Goal: Task Accomplishment & Management: Manage account settings

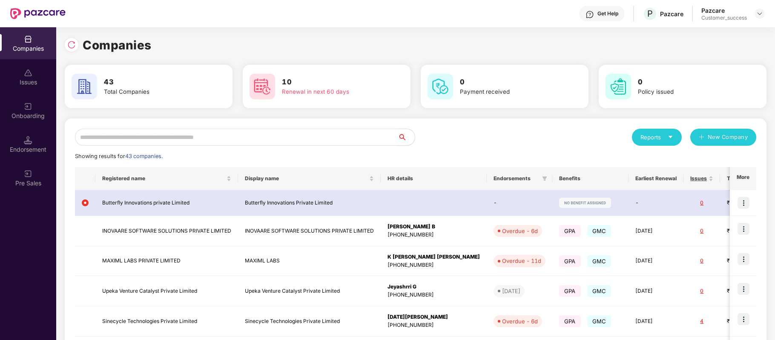
scroll to position [0, 0]
click at [333, 133] on input "text" at bounding box center [236, 137] width 323 height 17
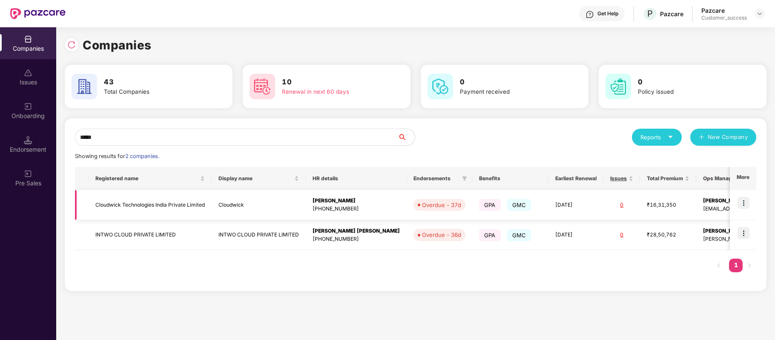
type input "*****"
click at [148, 203] on td "Cloudwick Technologies India Private Limited" at bounding box center [150, 205] width 123 height 30
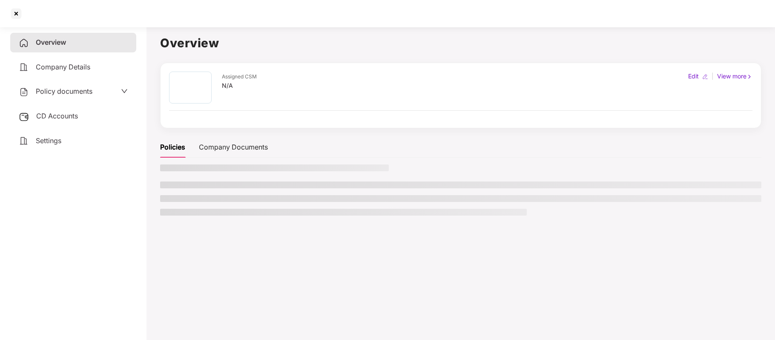
scroll to position [0, 0]
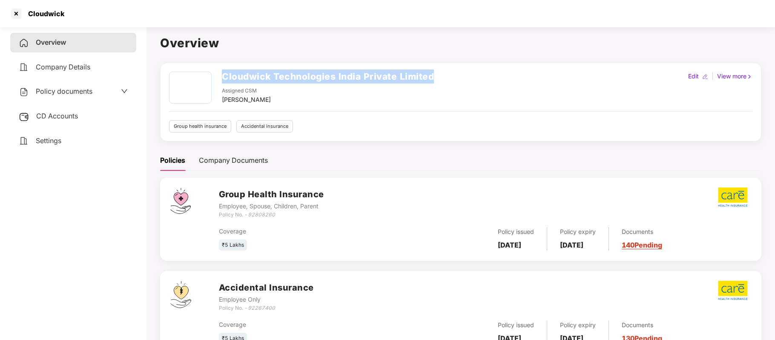
drag, startPoint x: 222, startPoint y: 74, endPoint x: 495, endPoint y: 75, distance: 272.7
click at [495, 75] on div "Cloudwick Technologies India Private Limited Assigned CSM [PERSON_NAME] Edit | …" at bounding box center [461, 88] width 584 height 33
copy h2 "Cloudwick Technologies India Private Limited"
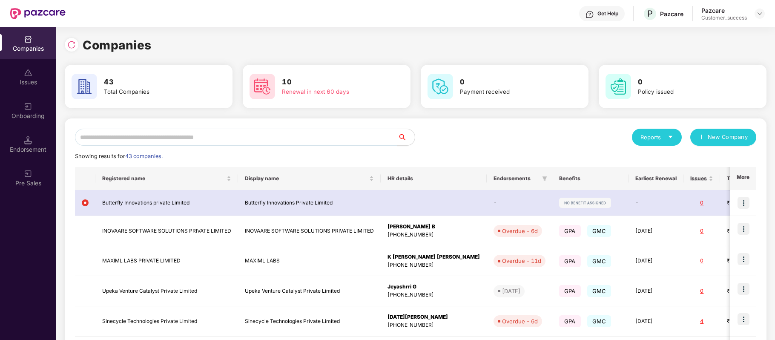
scroll to position [0, 0]
click at [23, 107] on div "Onboarding" at bounding box center [28, 111] width 56 height 32
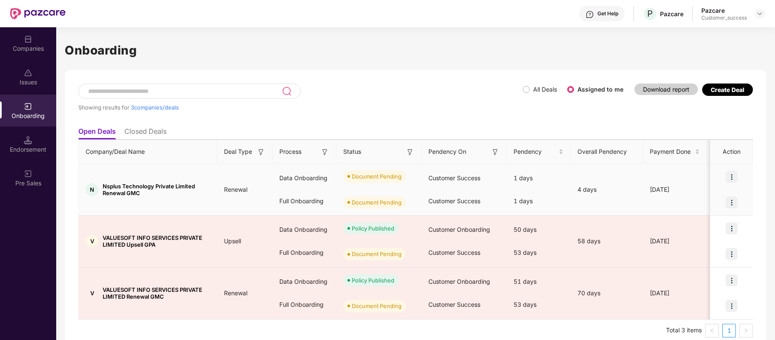
click at [733, 178] on img at bounding box center [732, 177] width 12 height 12
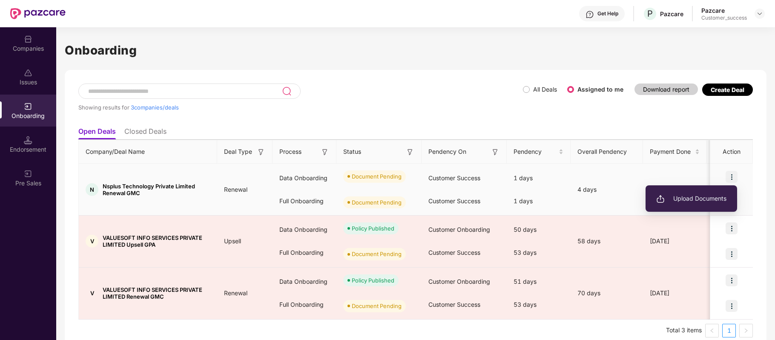
click at [715, 196] on span "Upload Documents" at bounding box center [692, 198] width 70 height 9
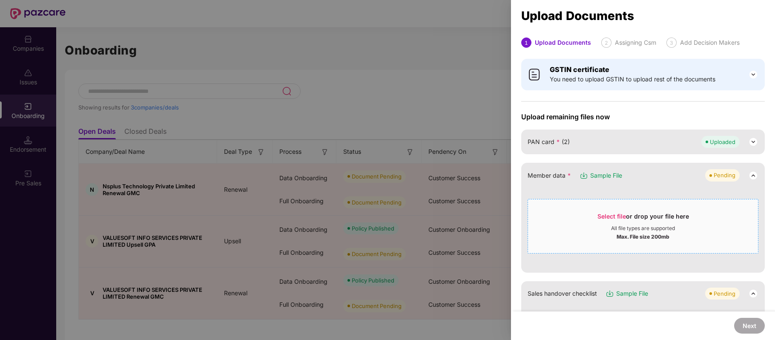
click at [614, 214] on span "Select file" at bounding box center [612, 216] width 29 height 7
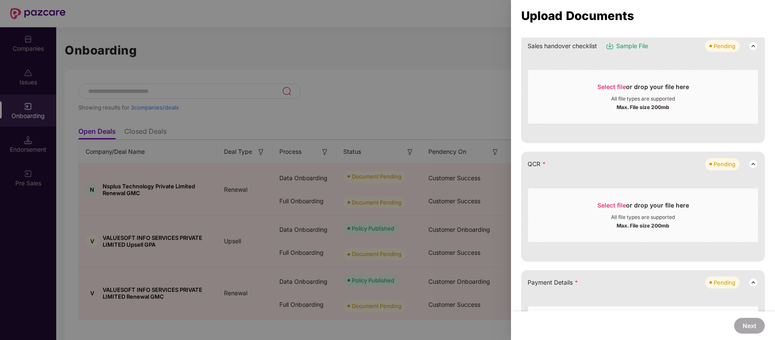
scroll to position [164, 0]
click at [616, 204] on span "Select file" at bounding box center [612, 204] width 29 height 7
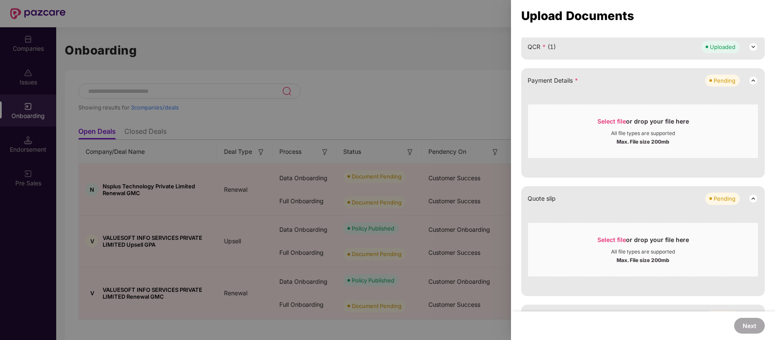
scroll to position [281, 0]
click at [605, 236] on span "Select file" at bounding box center [612, 238] width 29 height 7
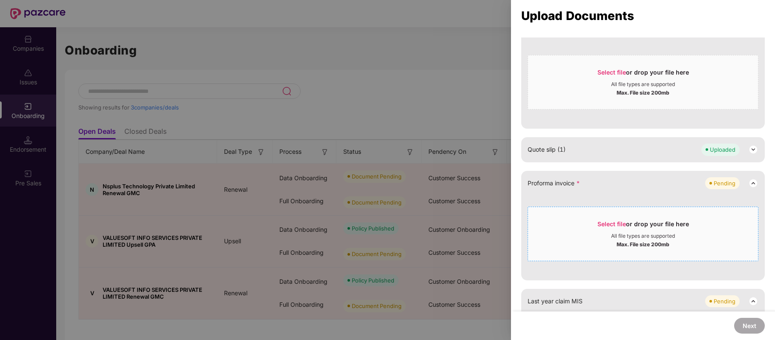
scroll to position [329, 0]
click at [608, 217] on span "Select file or drop your file here All file types are supported Max. File size …" at bounding box center [643, 233] width 230 height 41
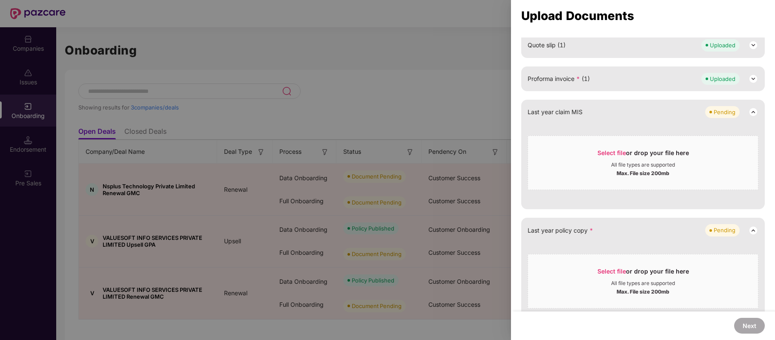
scroll to position [435, 0]
click at [609, 268] on span "Select file" at bounding box center [612, 269] width 29 height 7
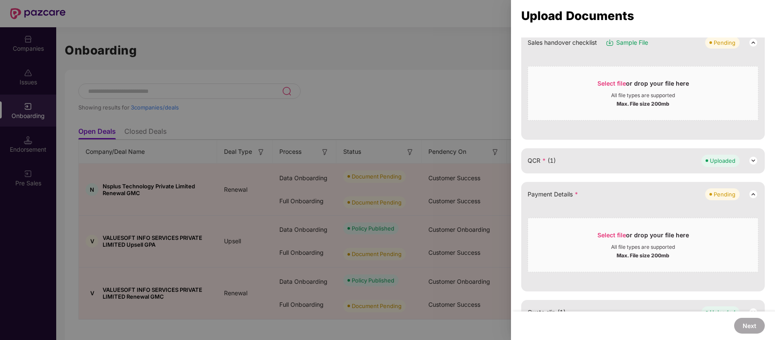
scroll to position [147, 0]
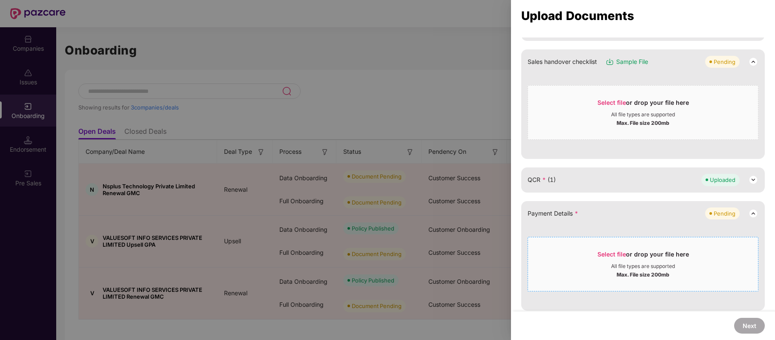
click at [611, 251] on span "Select file" at bounding box center [612, 254] width 29 height 7
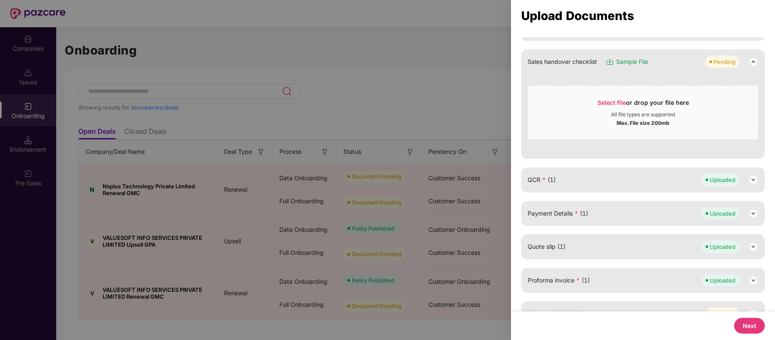
scroll to position [0, 0]
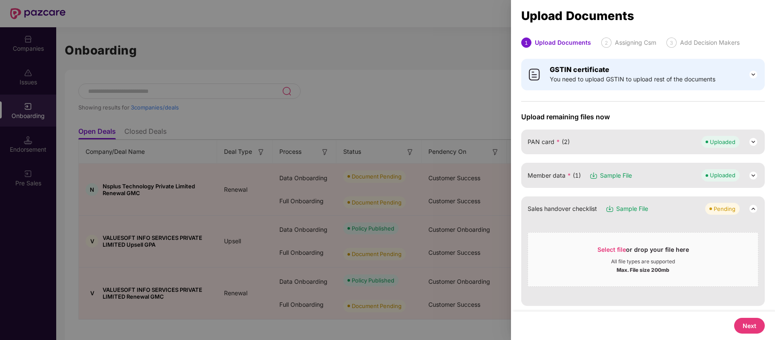
click at [758, 325] on button "Next" at bounding box center [750, 326] width 31 height 16
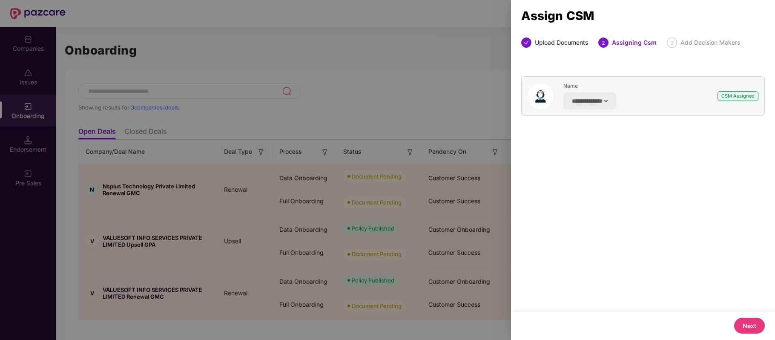
click at [746, 326] on button "Next" at bounding box center [750, 326] width 31 height 16
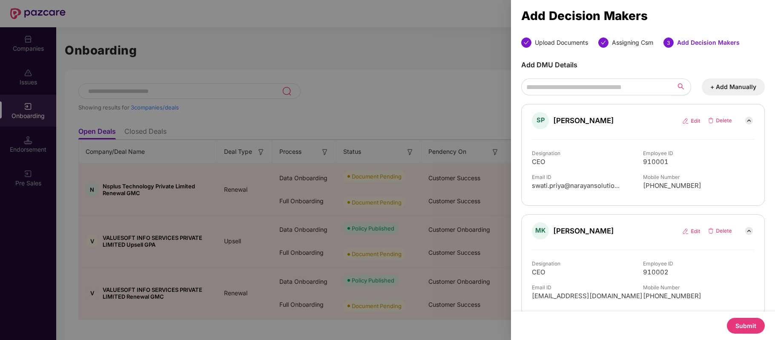
click at [746, 326] on button "Submit" at bounding box center [746, 326] width 38 height 16
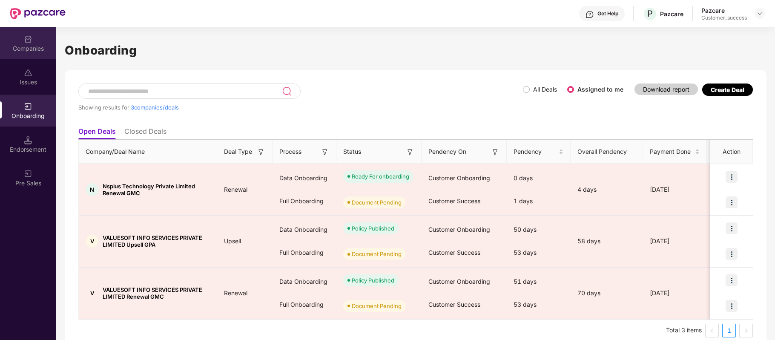
click at [30, 41] on img at bounding box center [28, 39] width 9 height 9
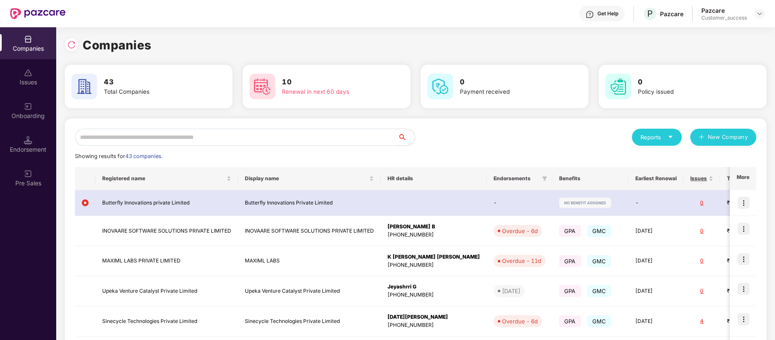
click at [165, 140] on input "text" at bounding box center [236, 137] width 323 height 17
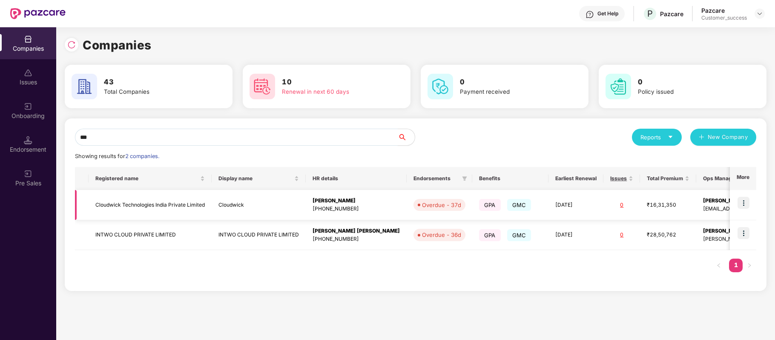
type input "***"
click at [741, 203] on img at bounding box center [744, 203] width 12 height 12
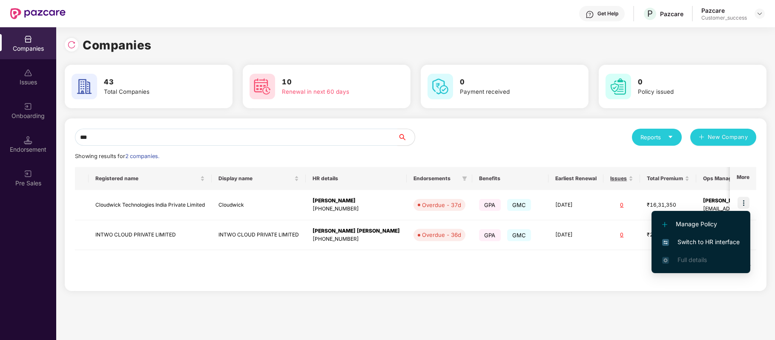
click at [701, 241] on span "Switch to HR interface" at bounding box center [702, 241] width 78 height 9
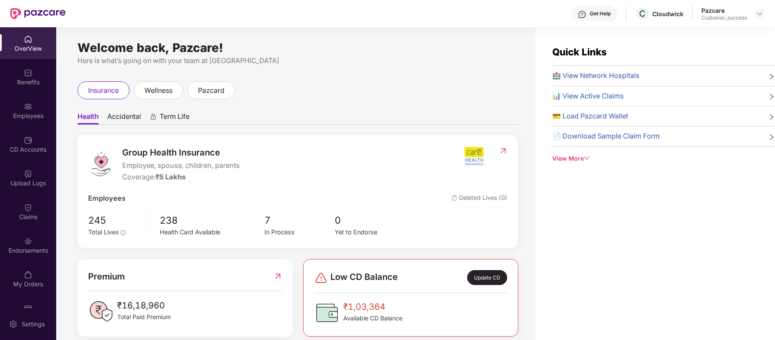
click at [31, 79] on div "Benefits" at bounding box center [28, 82] width 56 height 9
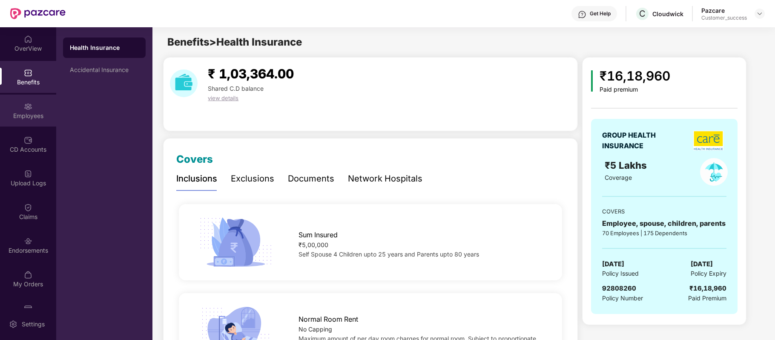
click at [28, 116] on div "Employees" at bounding box center [28, 116] width 56 height 9
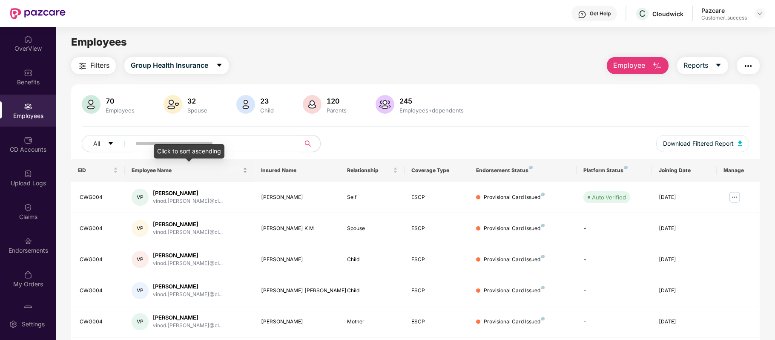
scroll to position [0, 0]
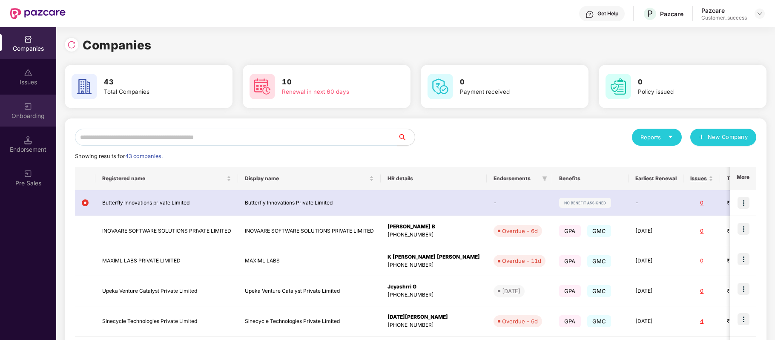
click at [28, 110] on div "Onboarding" at bounding box center [28, 111] width 56 height 32
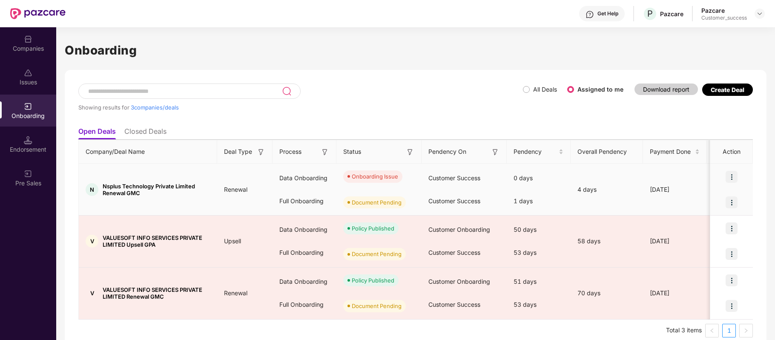
click at [729, 174] on img at bounding box center [732, 177] width 12 height 12
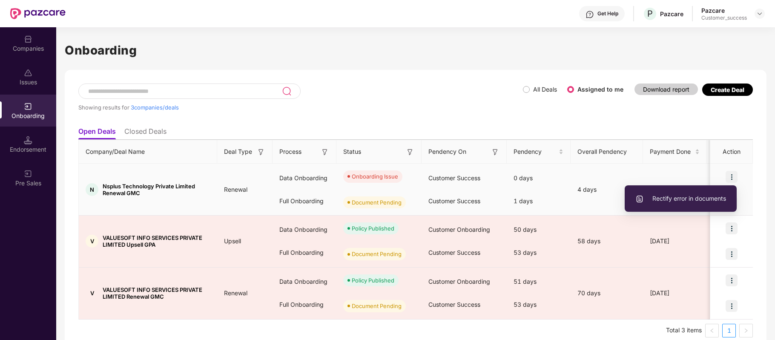
click at [700, 201] on span "Rectify error in documents" at bounding box center [681, 198] width 91 height 9
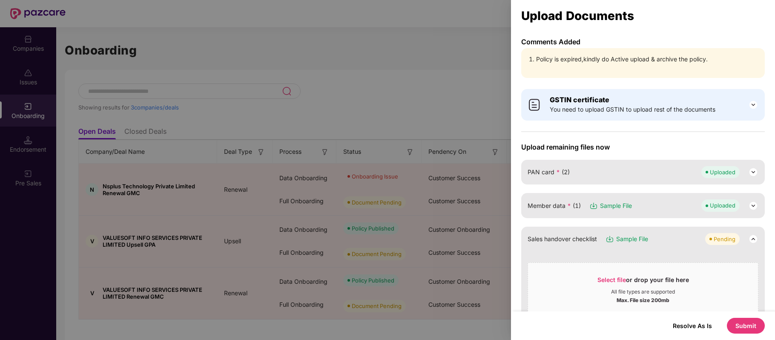
click at [492, 82] on div at bounding box center [387, 170] width 775 height 340
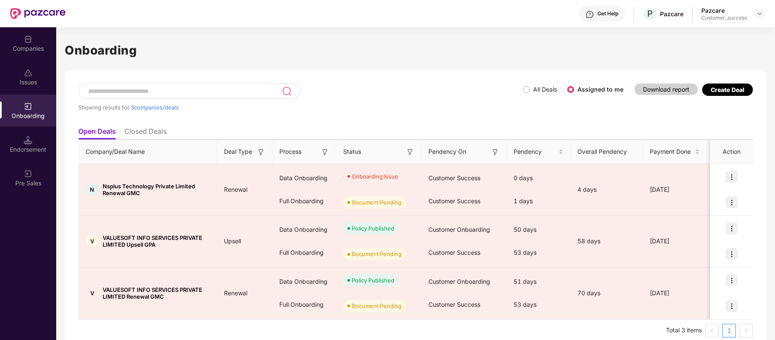
click at [31, 54] on div "Companies" at bounding box center [28, 43] width 56 height 32
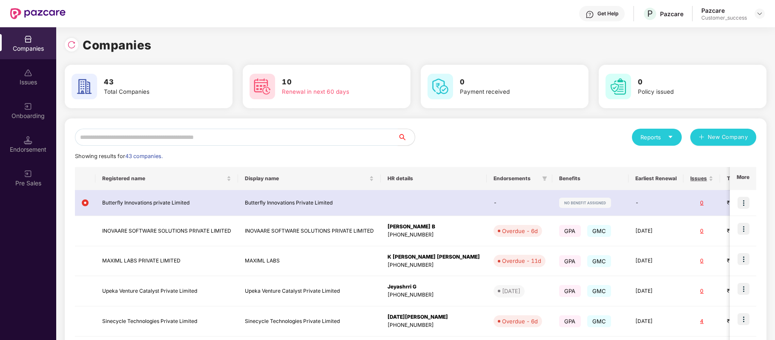
click at [170, 133] on input "text" at bounding box center [236, 137] width 323 height 17
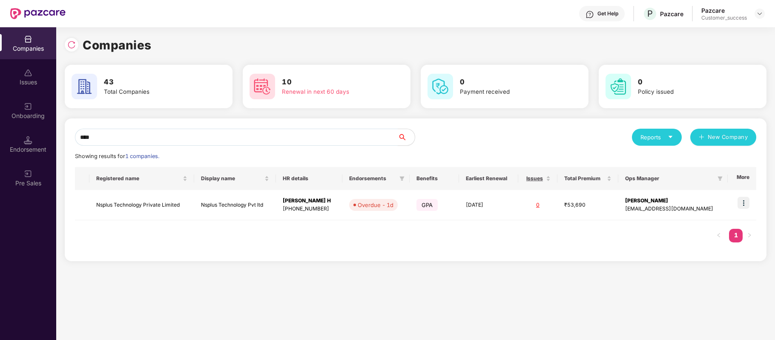
type input "****"
click at [19, 106] on div "Onboarding" at bounding box center [28, 111] width 56 height 32
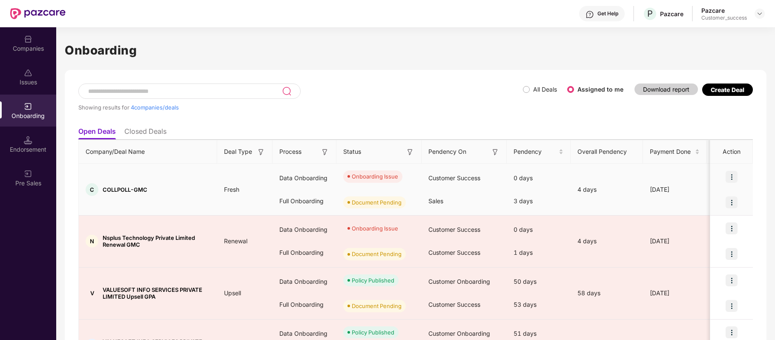
click at [729, 176] on img at bounding box center [732, 177] width 12 height 12
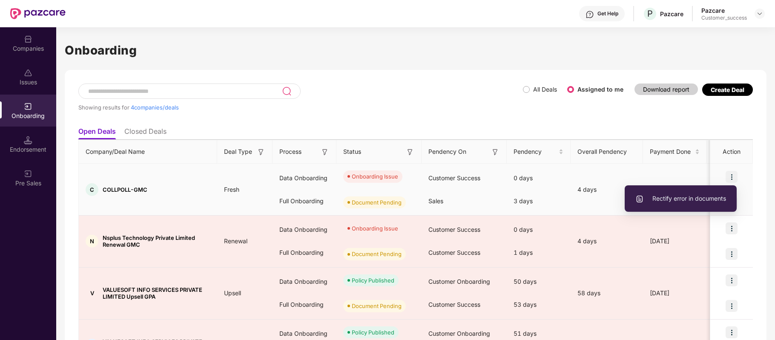
click at [705, 196] on span "Rectify error in documents" at bounding box center [681, 198] width 91 height 9
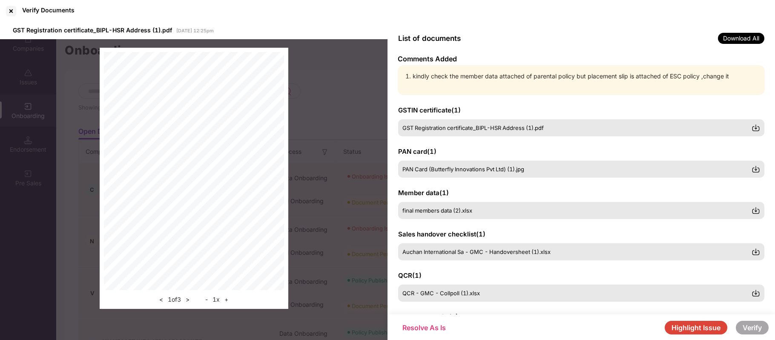
click at [697, 324] on button "Highlight Issue" at bounding box center [696, 328] width 63 height 14
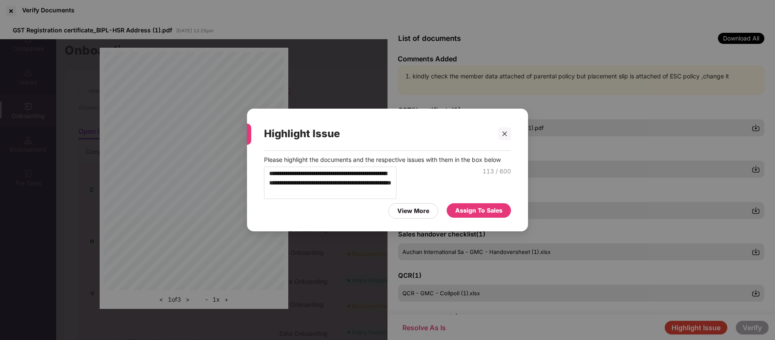
click at [471, 215] on div "Assign To Sales" at bounding box center [478, 210] width 47 height 9
